Goal: Task Accomplishment & Management: Complete application form

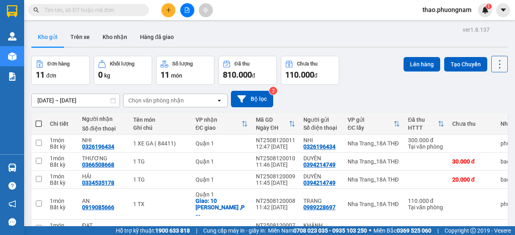
click at [494, 62] on icon at bounding box center [499, 64] width 11 height 11
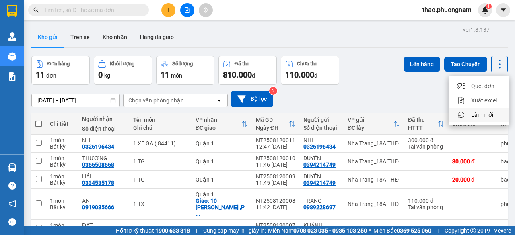
click at [497, 116] on div "Làm mới" at bounding box center [478, 115] width 47 height 8
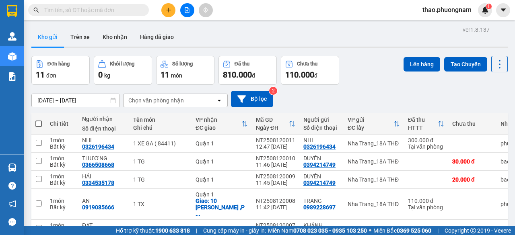
click at [77, 6] on input "text" at bounding box center [91, 10] width 95 height 9
click at [100, 11] on input "text" at bounding box center [91, 10] width 95 height 9
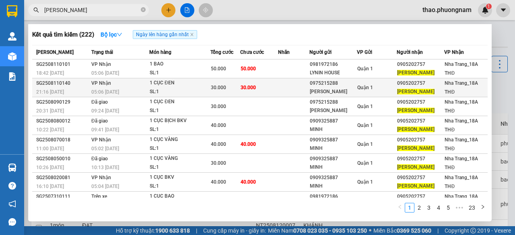
type input "GIANG THANH"
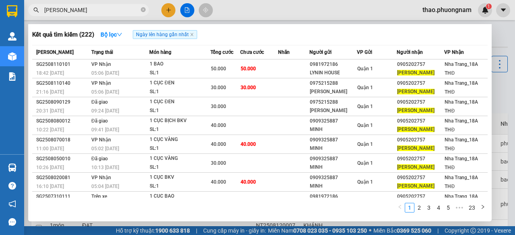
click at [151, 89] on div "SL: 1" at bounding box center [180, 92] width 60 height 9
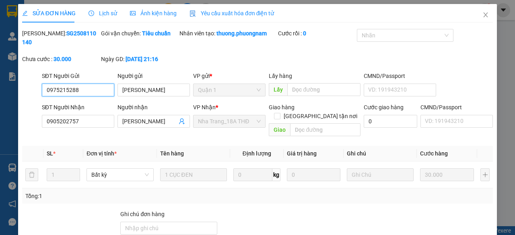
type input "0975215288"
type input "GIA HÂN"
type input "0905202757"
type input "GIANG THANH"
type input "30.000"
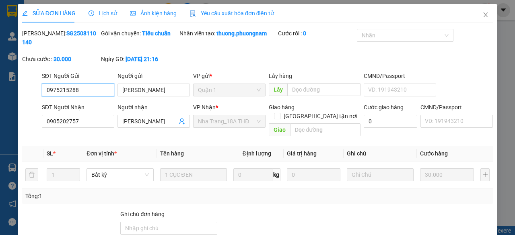
scroll to position [60, 0]
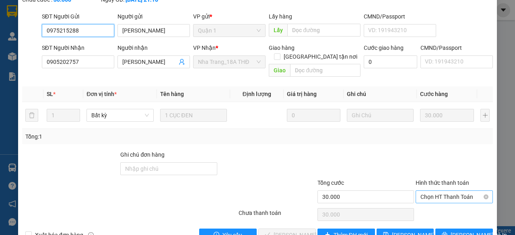
click at [426, 191] on span "Chọn HT Thanh Toán" at bounding box center [455, 197] width 68 height 12
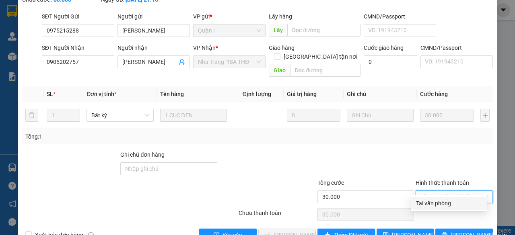
click at [427, 202] on div "Tại văn phòng" at bounding box center [449, 203] width 66 height 9
type input "0"
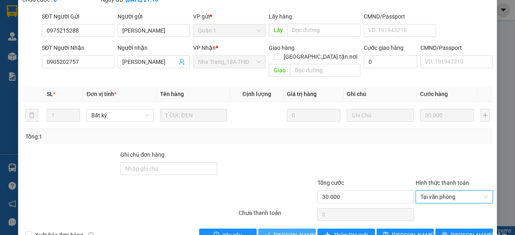
scroll to position [72, 0]
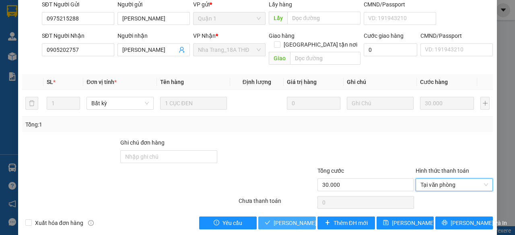
click at [268, 217] on button "Lưu và Giao hàng" at bounding box center [287, 223] width 58 height 13
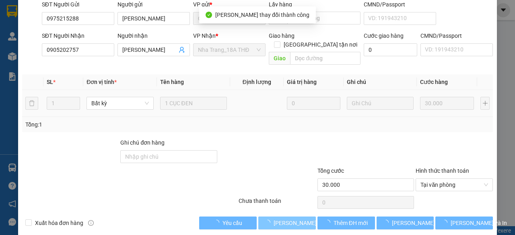
scroll to position [0, 0]
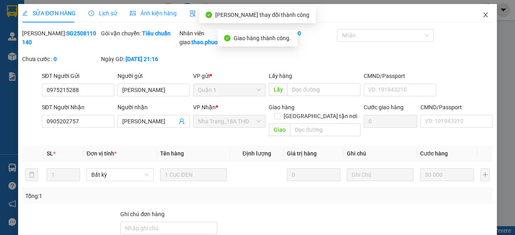
click at [483, 14] on icon "close" at bounding box center [486, 15] width 6 height 6
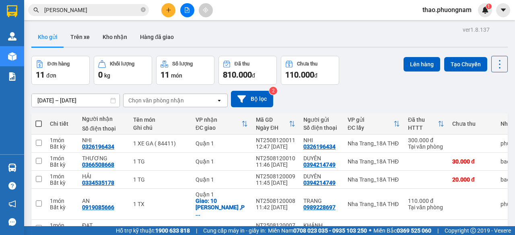
click at [99, 11] on input "GIANG THANH" at bounding box center [91, 10] width 95 height 9
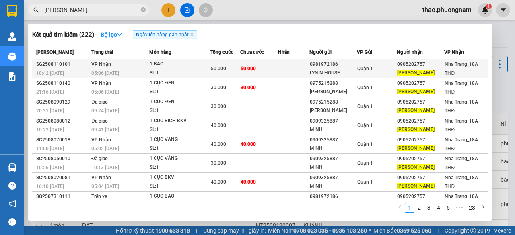
click at [165, 68] on div "1 BAO" at bounding box center [180, 64] width 60 height 9
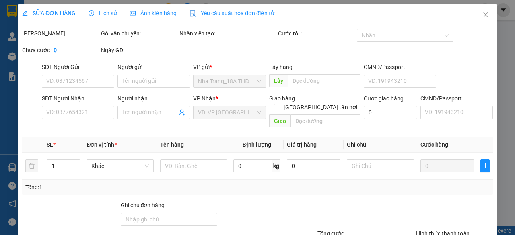
type input "0981972186"
type input "LYNIN HOUSE"
type input "0905202757"
type input "GIANG THANH"
type input "50.000"
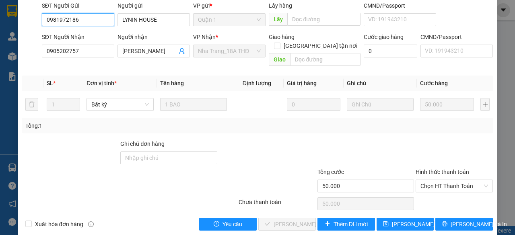
scroll to position [72, 0]
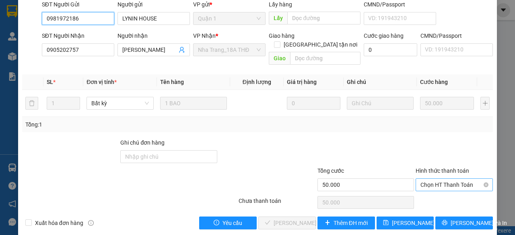
click at [434, 179] on span "Chọn HT Thanh Toán" at bounding box center [455, 185] width 68 height 12
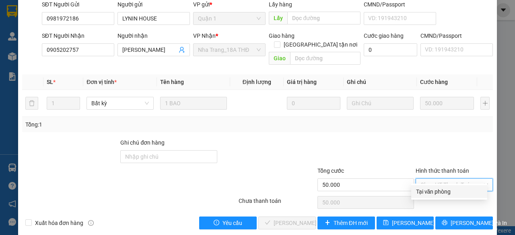
click at [435, 192] on div "Tại văn phòng" at bounding box center [449, 192] width 66 height 9
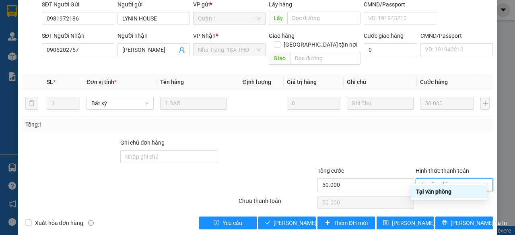
type input "0"
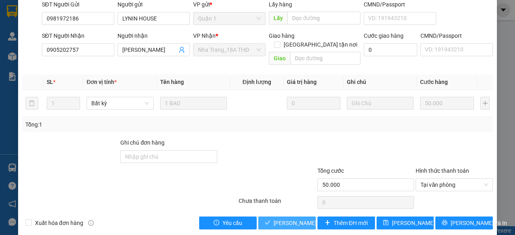
click at [293, 219] on span "Lưu và Giao hàng" at bounding box center [312, 223] width 77 height 9
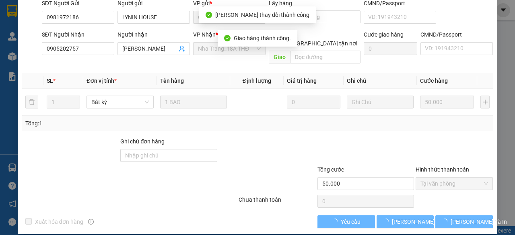
scroll to position [0, 0]
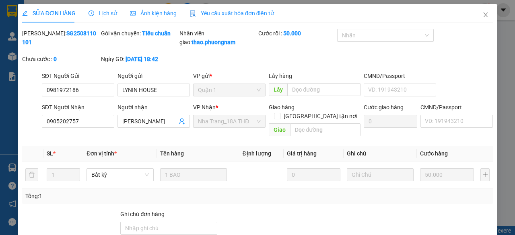
click at [425, 58] on div "Mã ĐH: SG2508110101 Gói vận chuyển: Tiêu chuẩn Nhân viên giao: thao.phuongnam C…" at bounding box center [257, 50] width 472 height 43
click at [483, 12] on icon "close" at bounding box center [486, 15] width 6 height 6
